Goal: Task Accomplishment & Management: Manage account settings

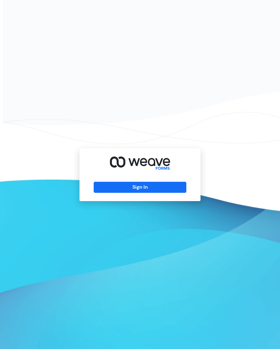
click at [154, 193] on button "Sign In" at bounding box center [140, 187] width 92 height 11
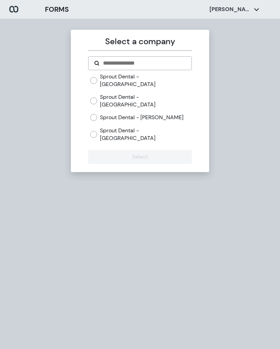
click at [154, 127] on label "Sprout Dental - [GEOGRAPHIC_DATA]" at bounding box center [146, 134] width 92 height 15
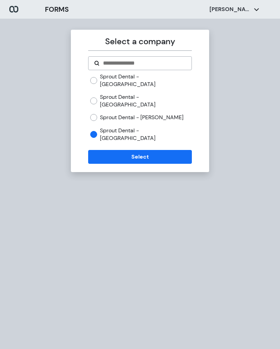
click at [178, 150] on button "Select" at bounding box center [139, 157] width 103 height 14
